Goal: Task Accomplishment & Management: Use online tool/utility

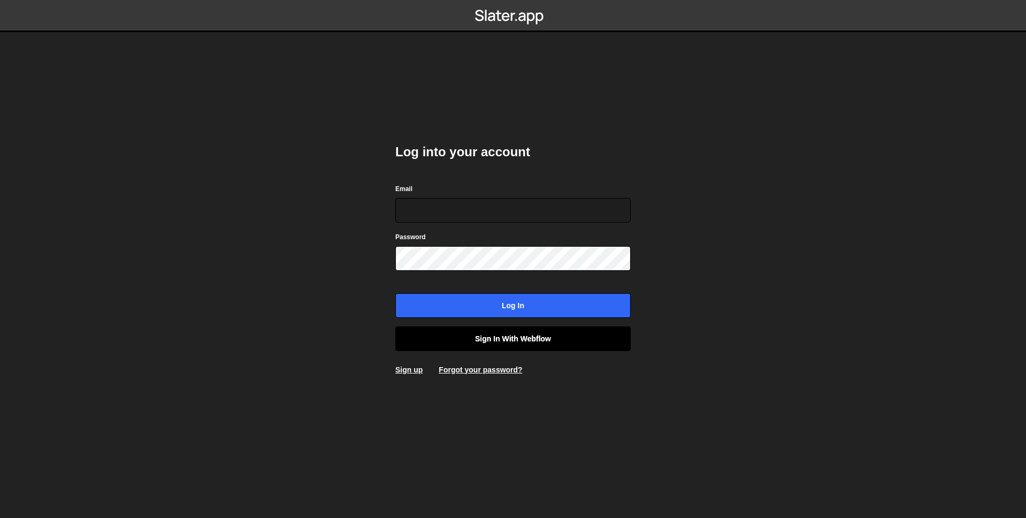
click at [509, 341] on link "Sign in with Webflow" at bounding box center [512, 338] width 235 height 25
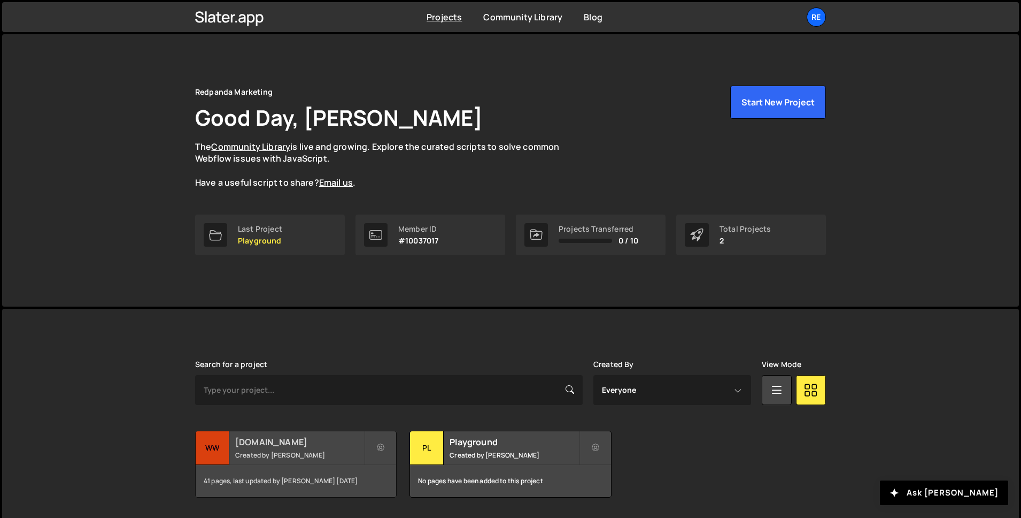
click at [270, 456] on small "Created by Jason Roach" at bounding box center [299, 454] width 129 height 9
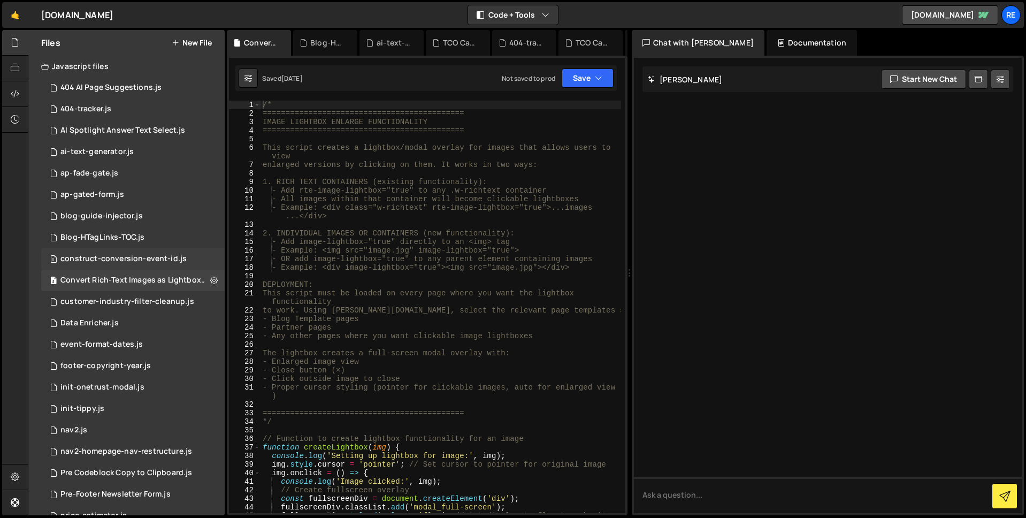
click at [156, 265] on div "0 construct-conversion-event-id.js 0" at bounding box center [132, 258] width 183 height 21
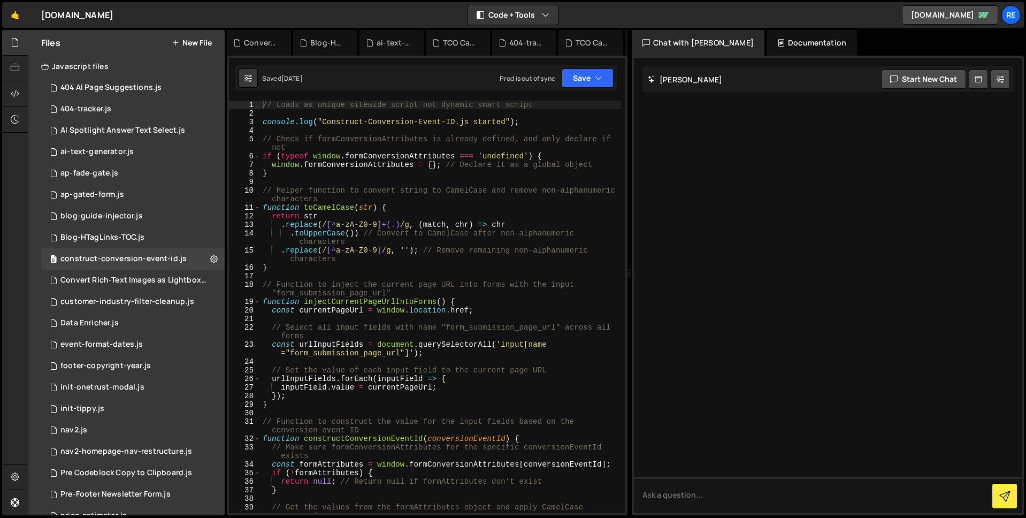
type textarea "// Function to inject the current page URL into forms with the input "form_subm…"
click at [465, 291] on div "// Loads as unique sitewide script not dynamic smart script console . log ( "Co…" at bounding box center [440, 315] width 360 height 429
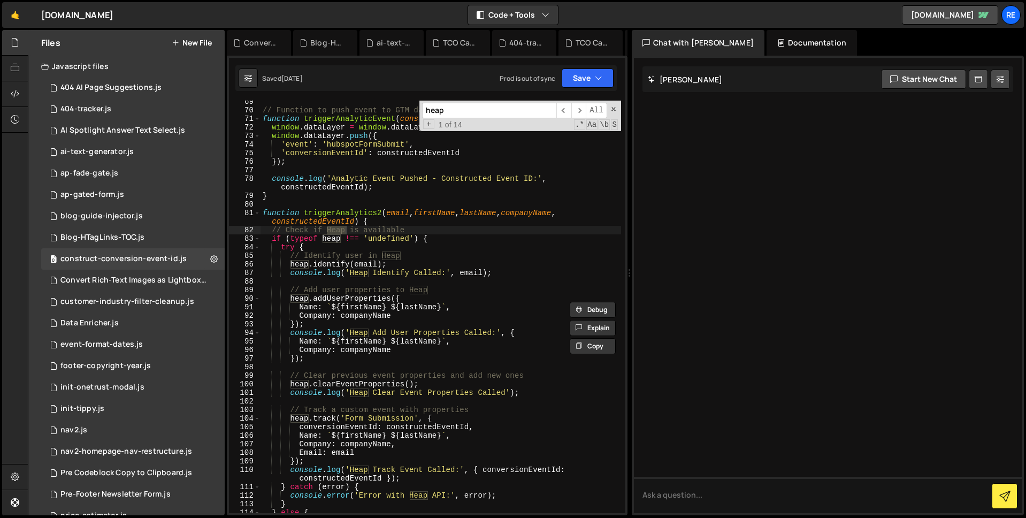
scroll to position [797, 0]
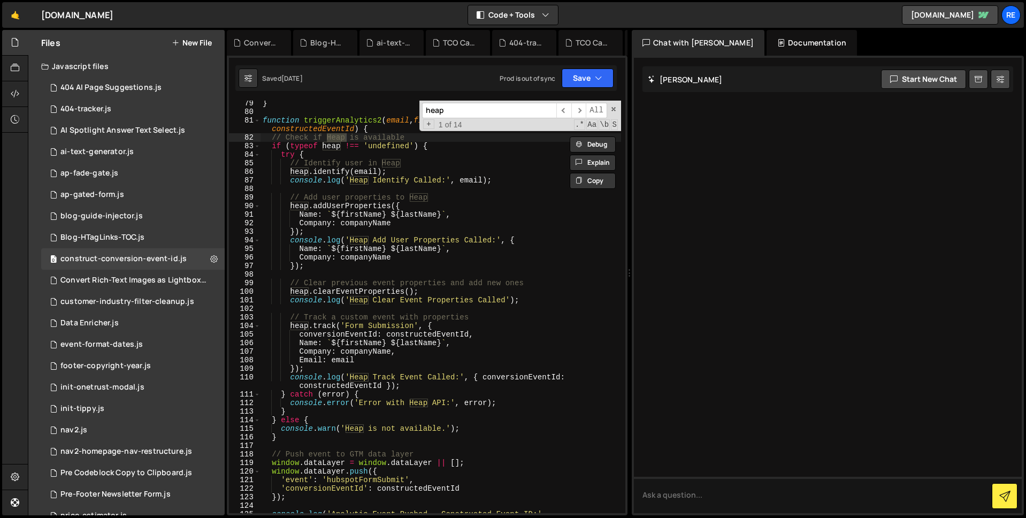
drag, startPoint x: 462, startPoint y: 109, endPoint x: 408, endPoint y: 109, distance: 54.0
click at [408, 109] on div "} function triggerAnalytics2 ( email , firstName , lastName , companyName , con…" at bounding box center [440, 307] width 360 height 412
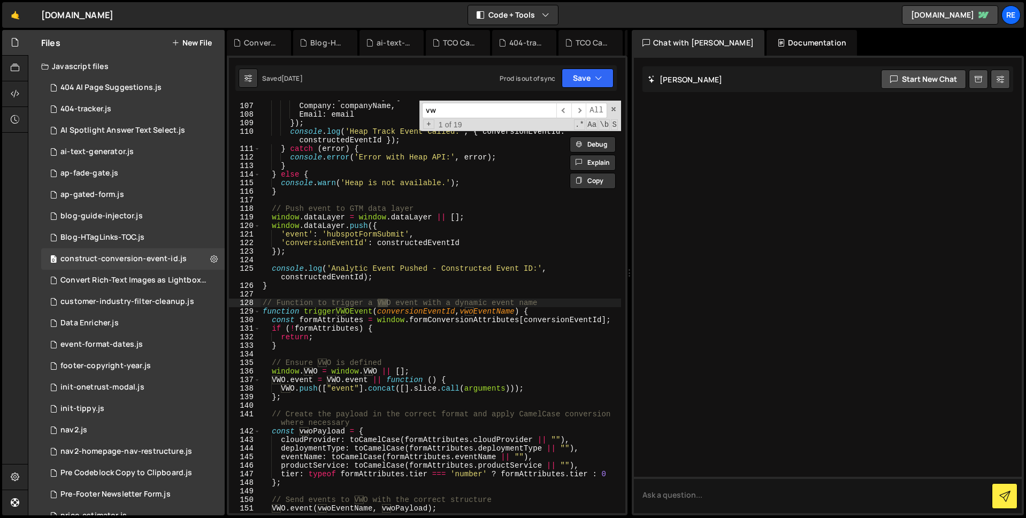
scroll to position [1043, 0]
type input "vwo"
click at [578, 113] on span "​" at bounding box center [578, 111] width 15 height 16
click at [578, 110] on span "​" at bounding box center [578, 111] width 15 height 16
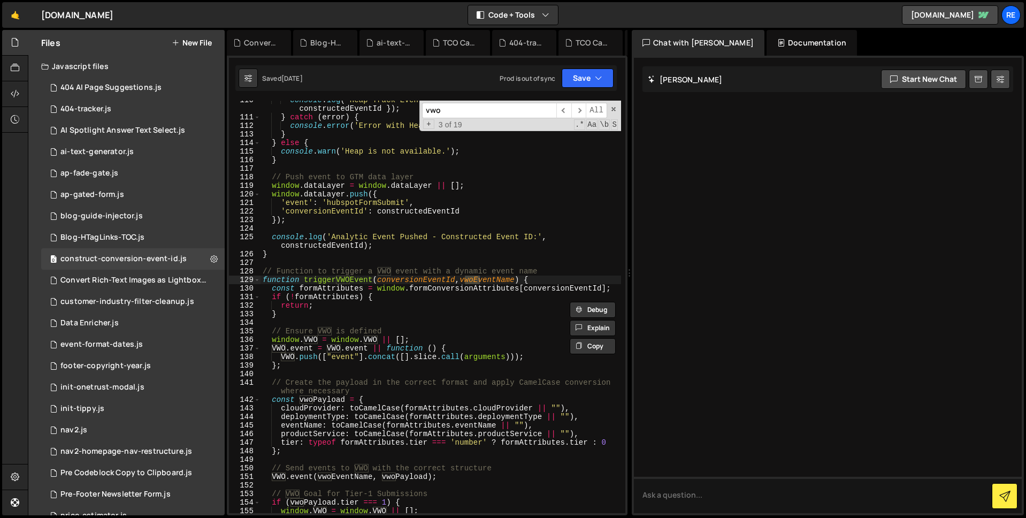
click at [483, 234] on div "console . log ( 'Heap Track Event Called:' , { conversionEventId : constructedE…" at bounding box center [440, 315] width 360 height 438
type textarea "console.log('Analytic Event Pushed - Constructed Event ID:', constructedEventId…"
click at [504, 230] on div "console . log ( 'Heap Track Event Called:' , { conversionEventId : constructedE…" at bounding box center [440, 315] width 360 height 438
type textarea "});"
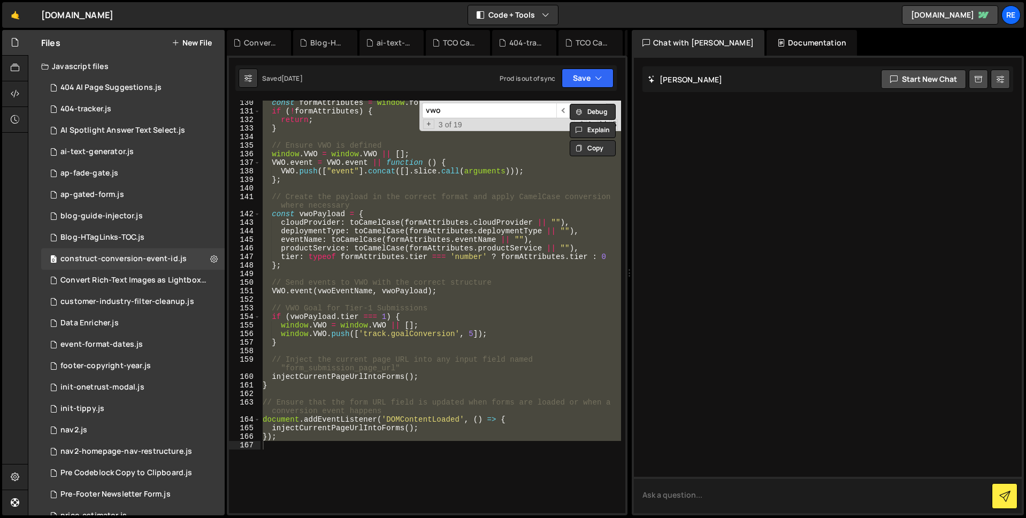
scroll to position [1261, 0]
click at [465, 299] on div "const formAttributes = window . formConversionAttributes [ conversionEventId ] …" at bounding box center [440, 307] width 360 height 412
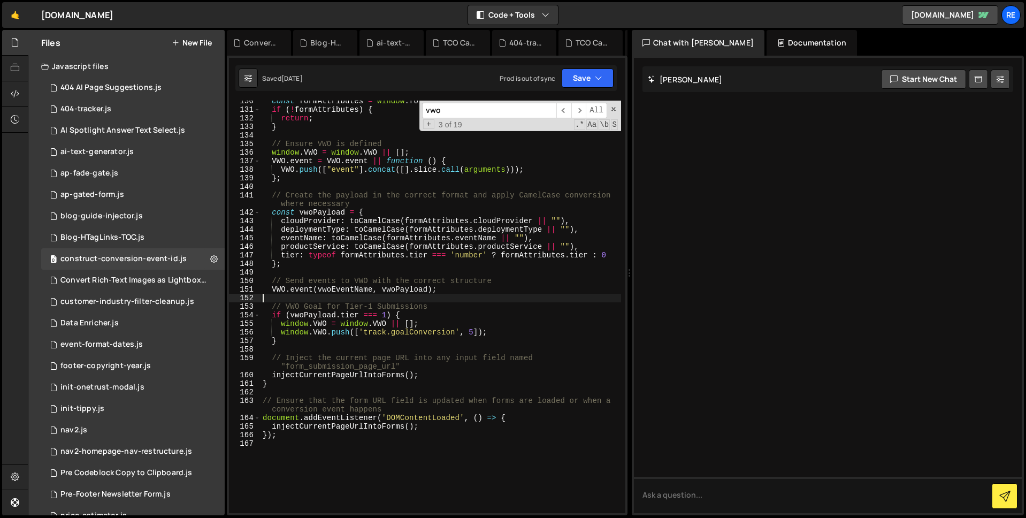
click at [389, 340] on div "const formAttributes = window . formConversionAttributes [ conversionEventId ] …" at bounding box center [440, 311] width 360 height 429
type textarea "}"
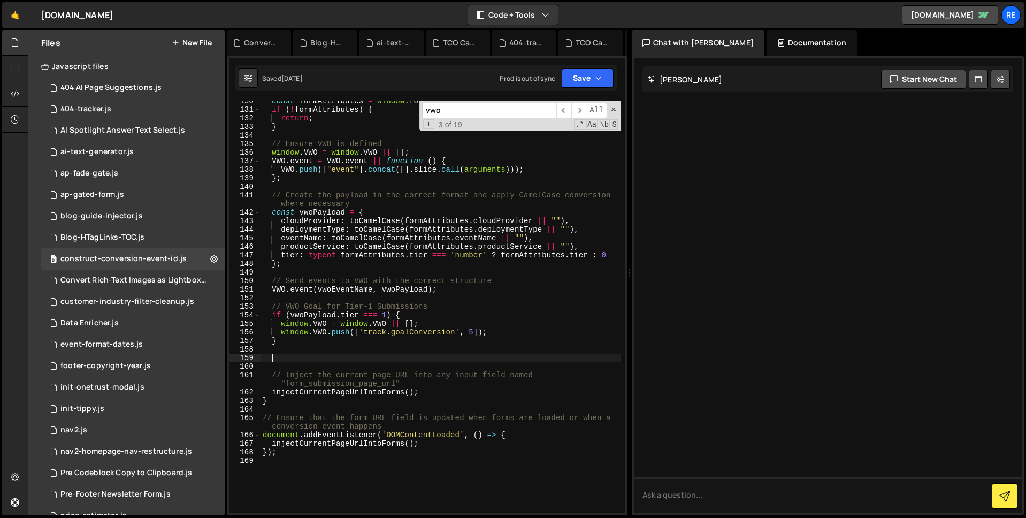
paste textarea "}"
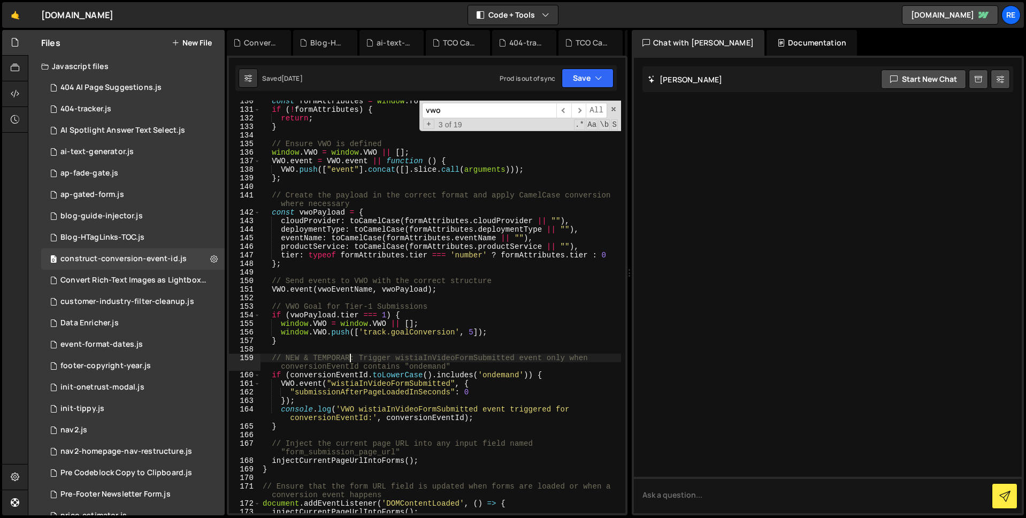
scroll to position [0, 6]
click at [373, 376] on div "const formAttributes = window . formConversionAttributes [ conversionEventId ] …" at bounding box center [440, 311] width 360 height 429
click at [284, 360] on div "const formAttributes = window . formConversionAttributes [ conversionEventId ] …" at bounding box center [440, 311] width 360 height 429
click at [588, 79] on button "Save" at bounding box center [587, 77] width 52 height 19
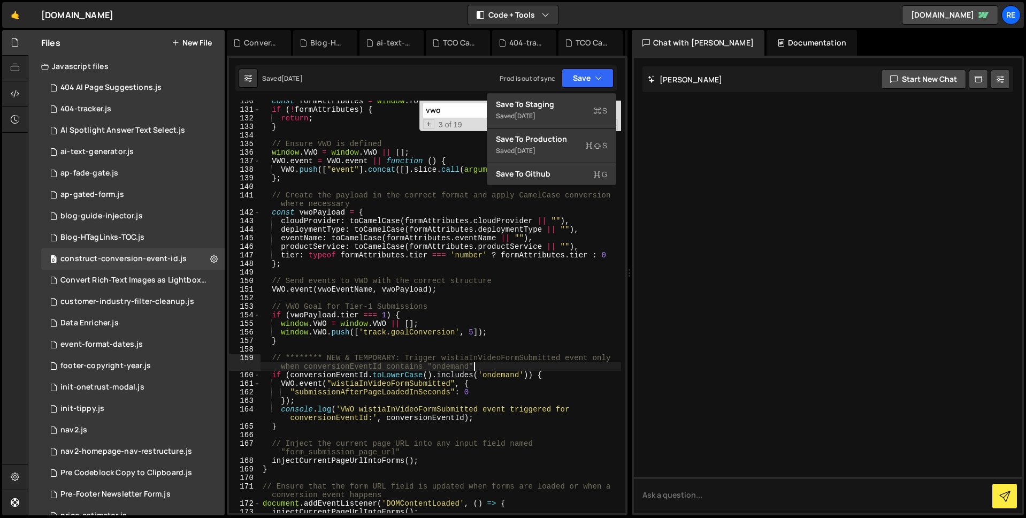
click at [499, 365] on div "const formAttributes = window . formConversionAttributes [ conversionEventId ] …" at bounding box center [440, 311] width 360 height 429
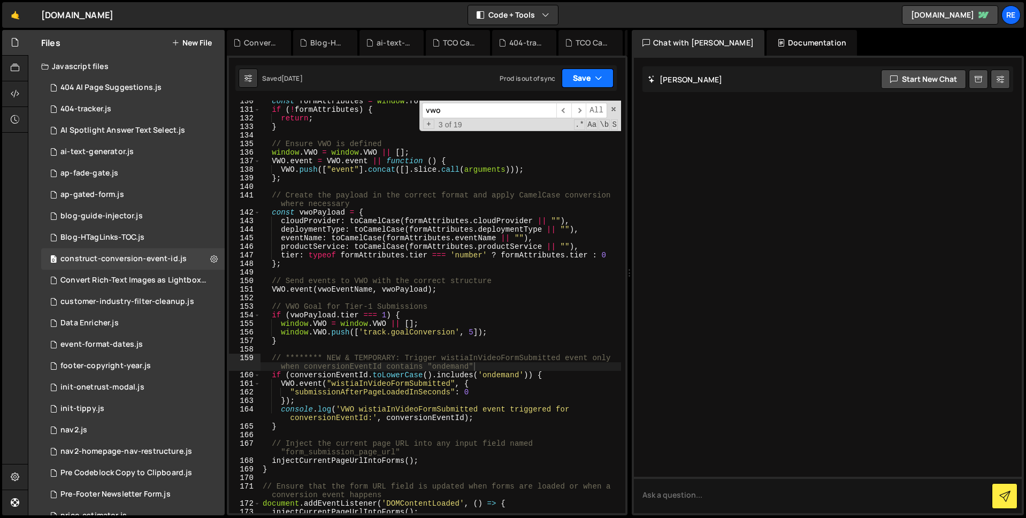
click at [602, 79] on button "Save" at bounding box center [587, 77] width 52 height 19
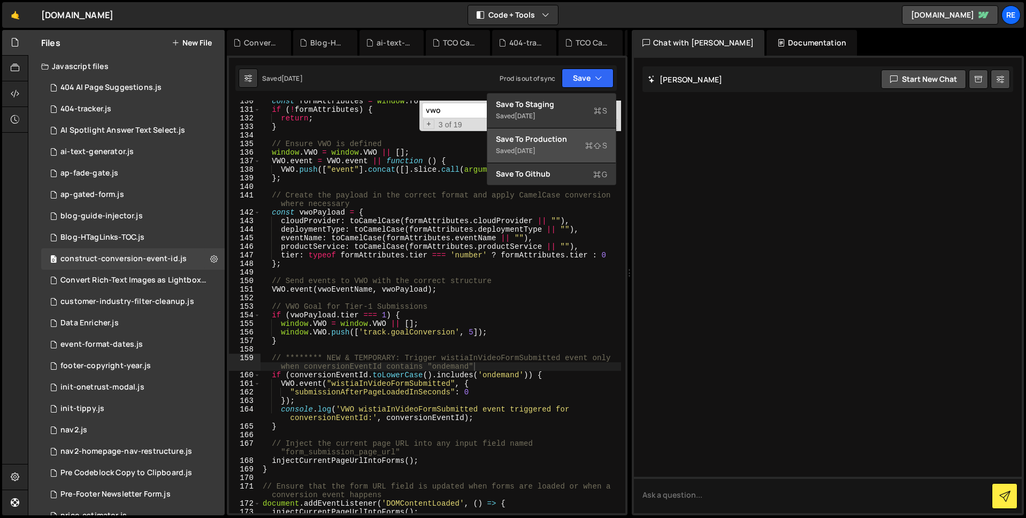
click at [555, 143] on button "Save to Production S Saved 9 months ago" at bounding box center [551, 145] width 128 height 35
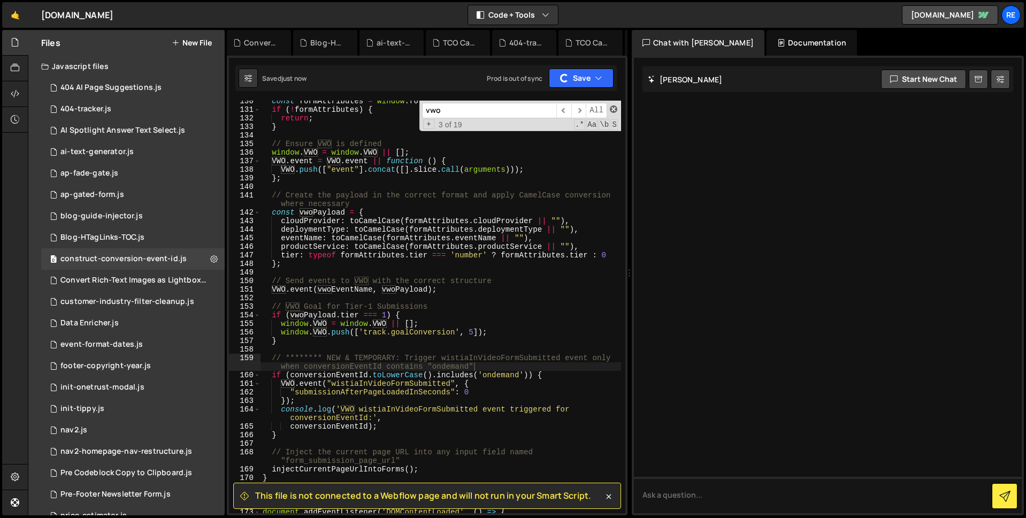
click at [615, 110] on span at bounding box center [613, 108] width 7 height 7
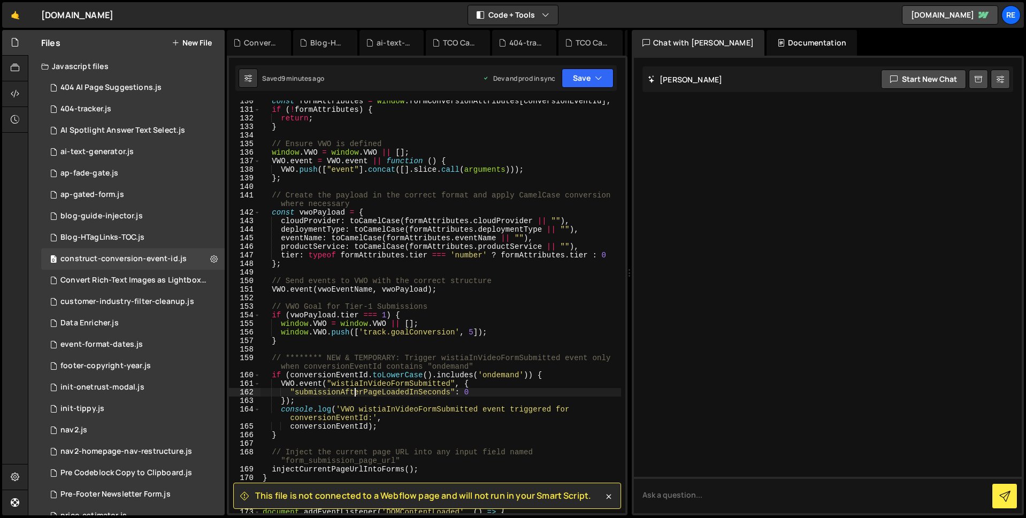
click at [353, 395] on div "const formAttributes = window . formConversionAttributes [ conversionEventId ] …" at bounding box center [440, 311] width 360 height 429
click at [367, 396] on div "const formAttributes = window . formConversionAttributes [ conversionEventId ] …" at bounding box center [440, 311] width 360 height 429
paste textarea "FormAppear"
type textarea ""submissionAfterFormAppearInSeconds": 0"
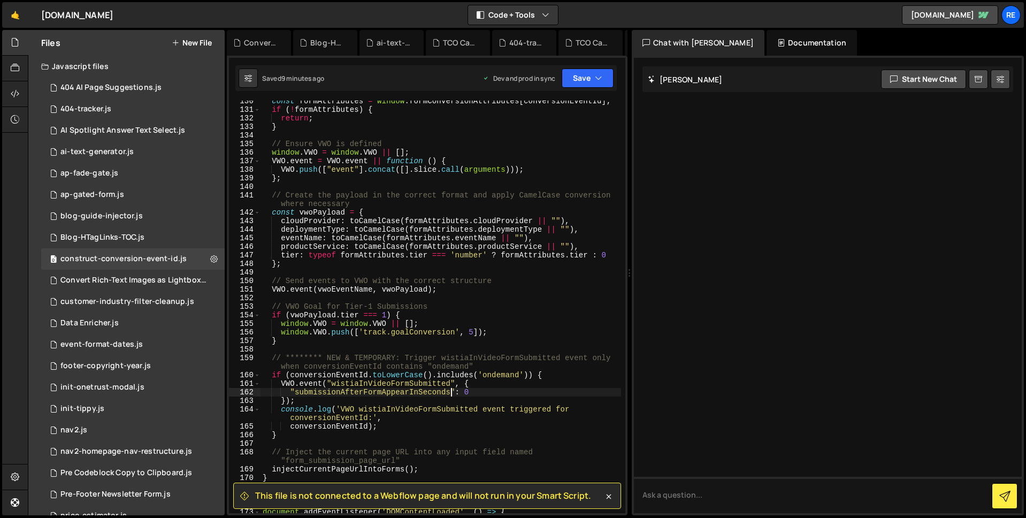
click at [451, 347] on div "const formAttributes = window . formConversionAttributes [ conversionEventId ] …" at bounding box center [440, 311] width 360 height 429
click at [430, 393] on div "const formAttributes = window . formConversionAttributes [ conversionEventId ] …" at bounding box center [440, 311] width 360 height 429
type textarea ""submissionAfterFormAppearInSeconds": 0"
click at [607, 82] on button "Save" at bounding box center [587, 77] width 52 height 19
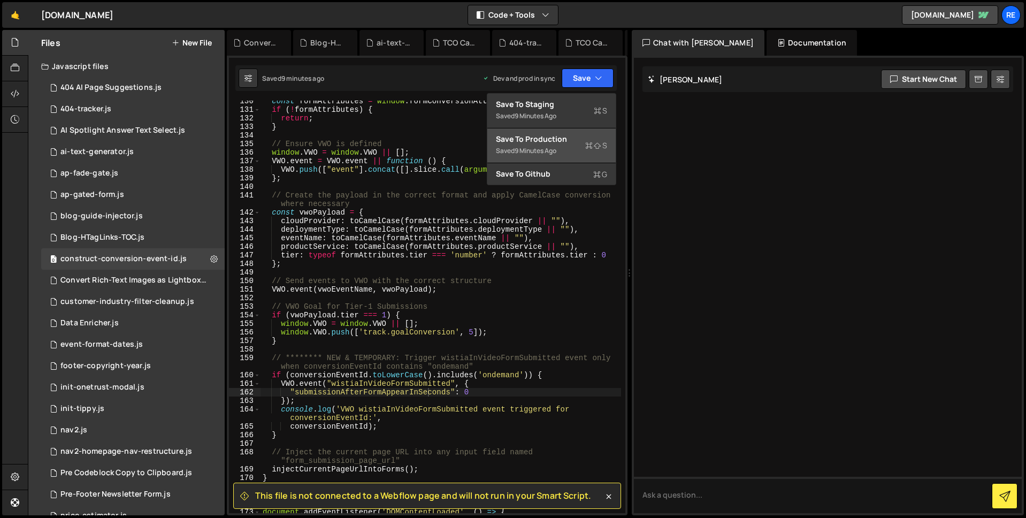
click at [546, 143] on div "Save to Production S" at bounding box center [551, 139] width 111 height 11
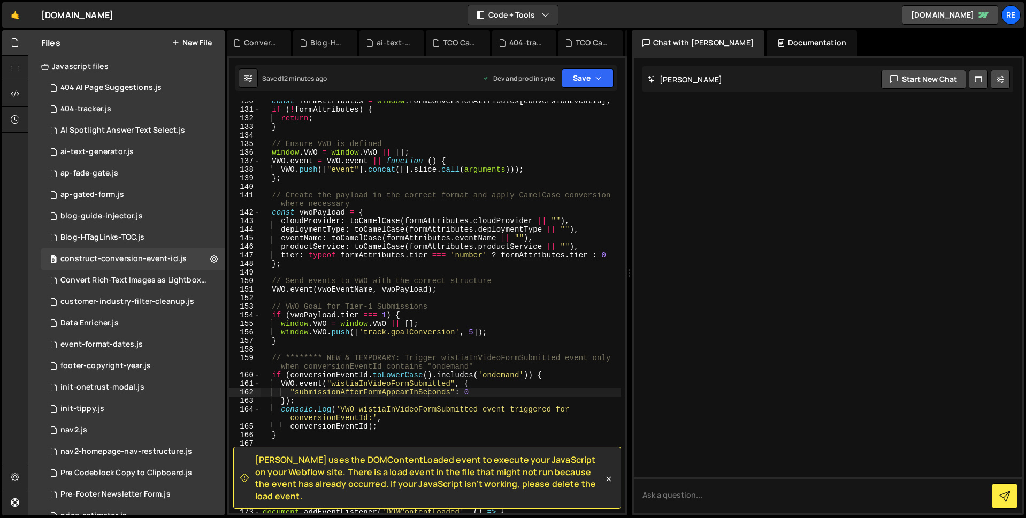
scroll to position [1261, 0]
